Goal: Information Seeking & Learning: Learn about a topic

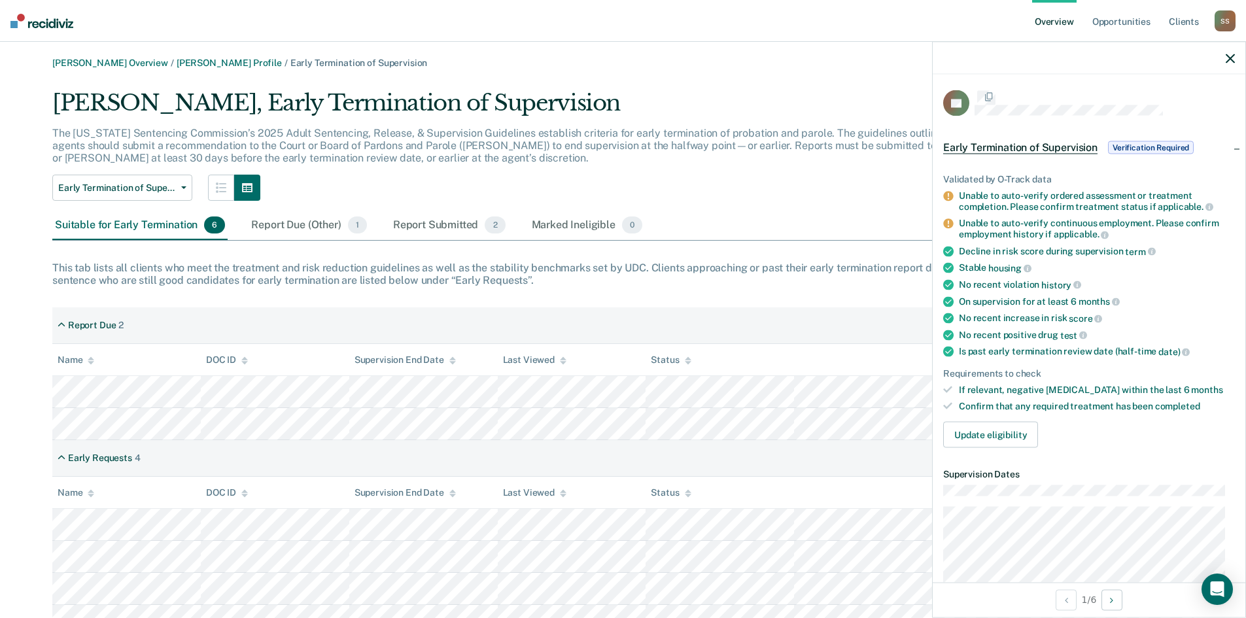
scroll to position [61, 0]
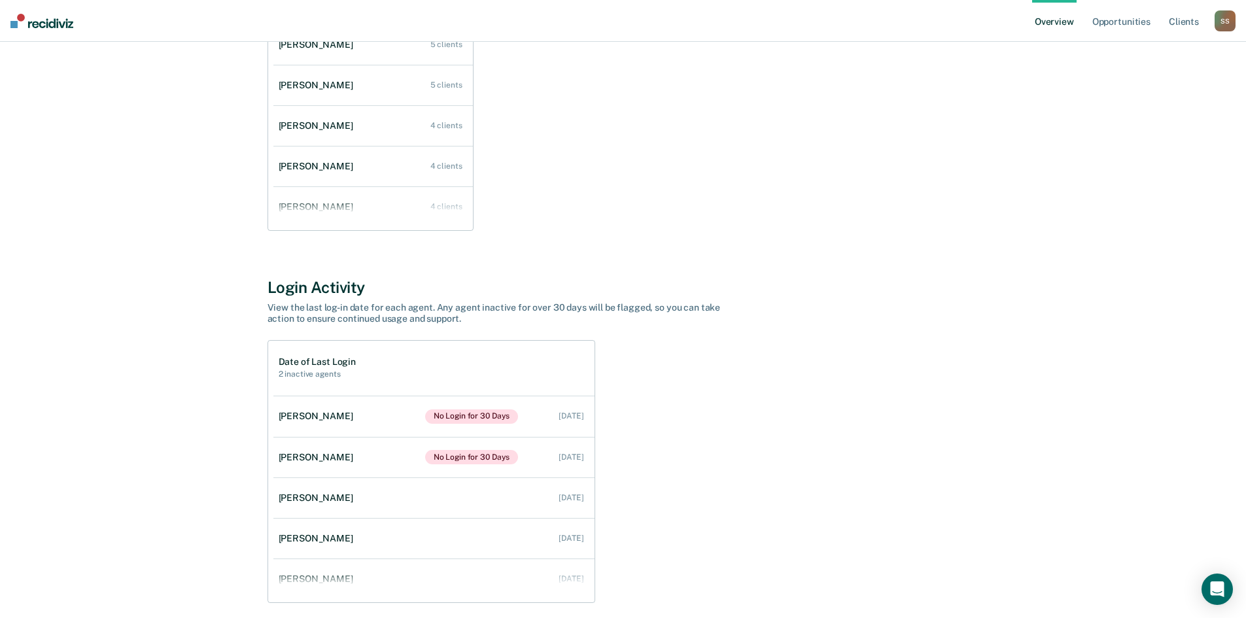
scroll to position [278, 0]
